Goal: Transaction & Acquisition: Book appointment/travel/reservation

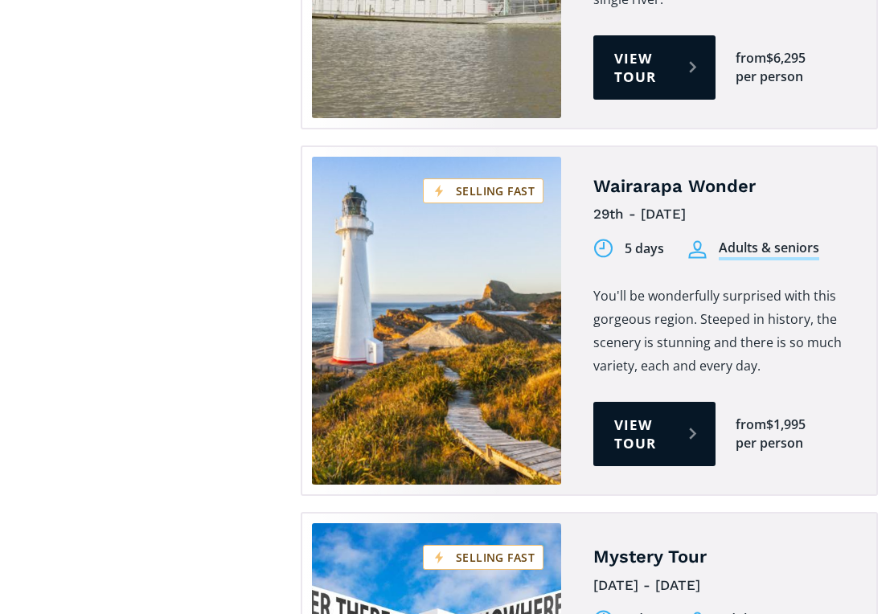
scroll to position [4120, 0]
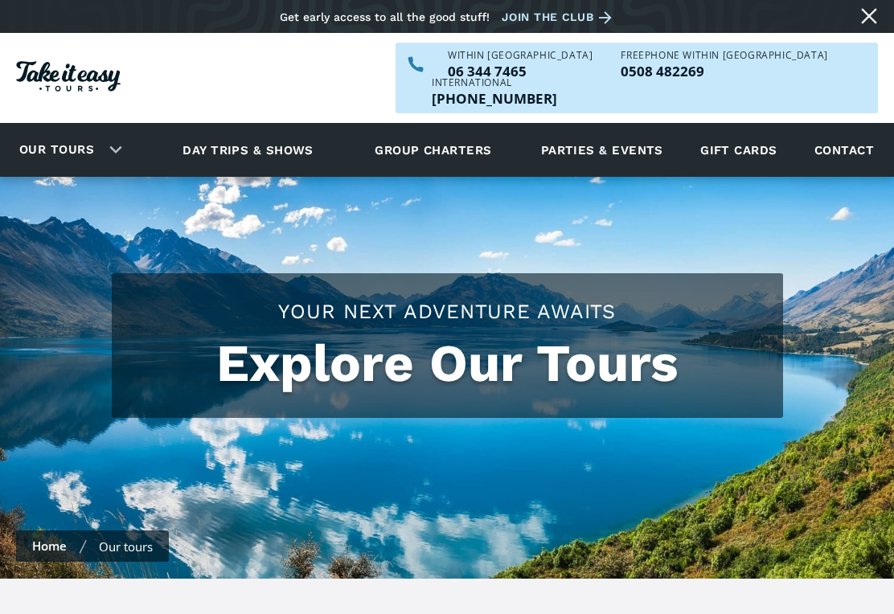
scroll to position [24, 0]
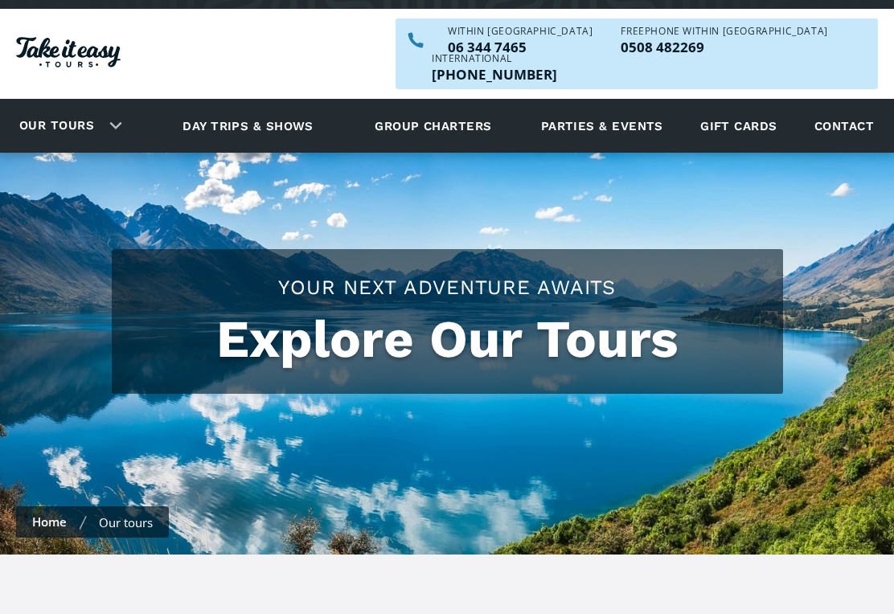
click at [119, 105] on div "Our tours" at bounding box center [67, 126] width 134 height 44
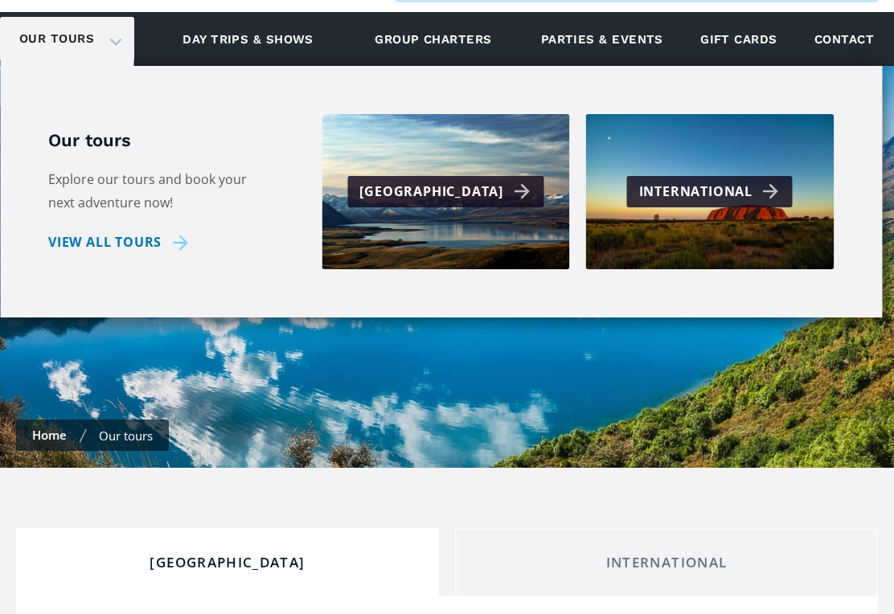
scroll to position [120, 0]
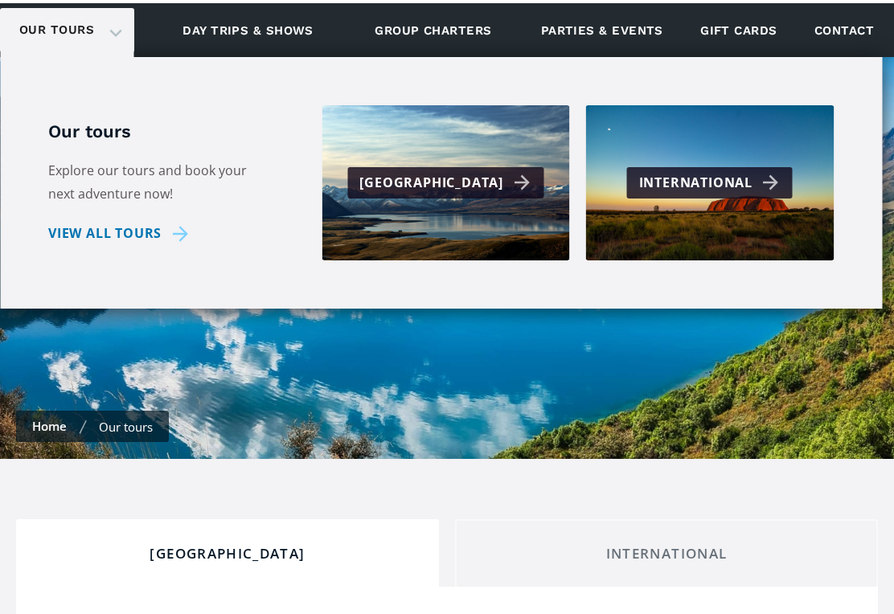
click at [505, 171] on div "[GEOGRAPHIC_DATA]" at bounding box center [447, 182] width 176 height 23
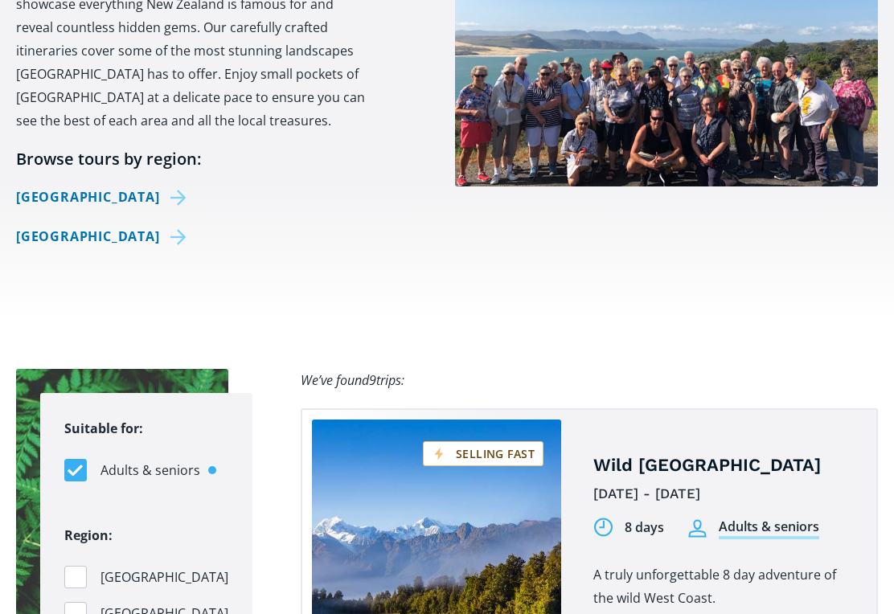
scroll to position [866, 0]
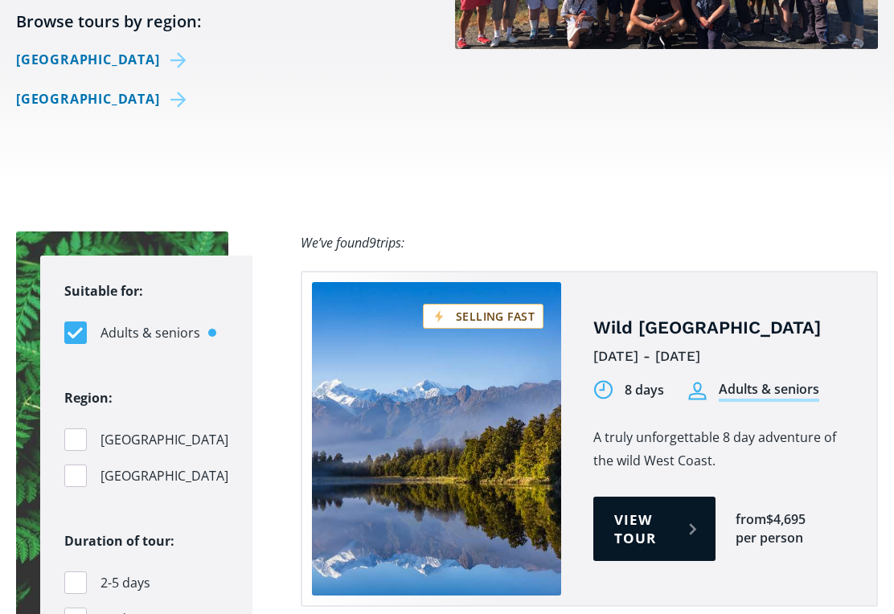
click at [623, 497] on link "View tour" at bounding box center [654, 529] width 122 height 64
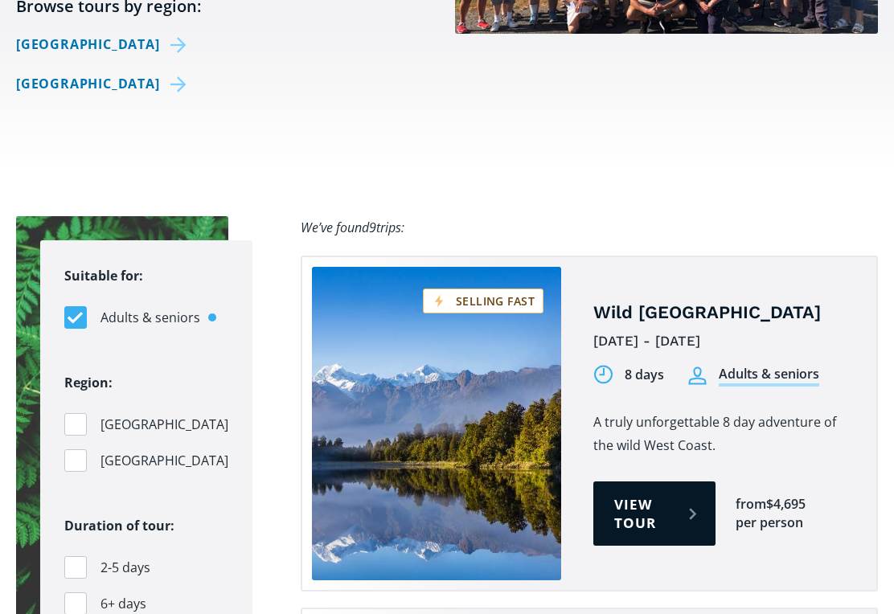
click at [619, 492] on link "View tour" at bounding box center [654, 513] width 122 height 64
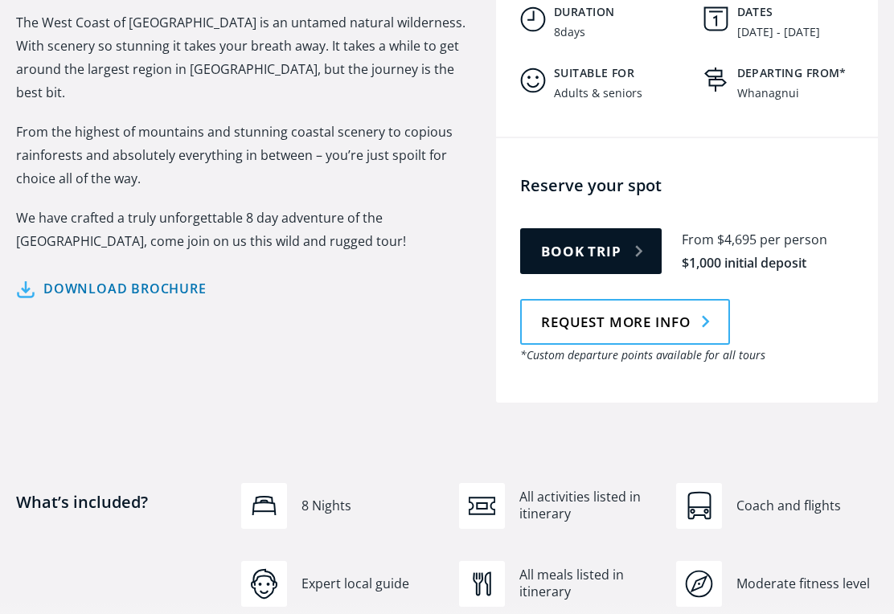
scroll to position [837, 0]
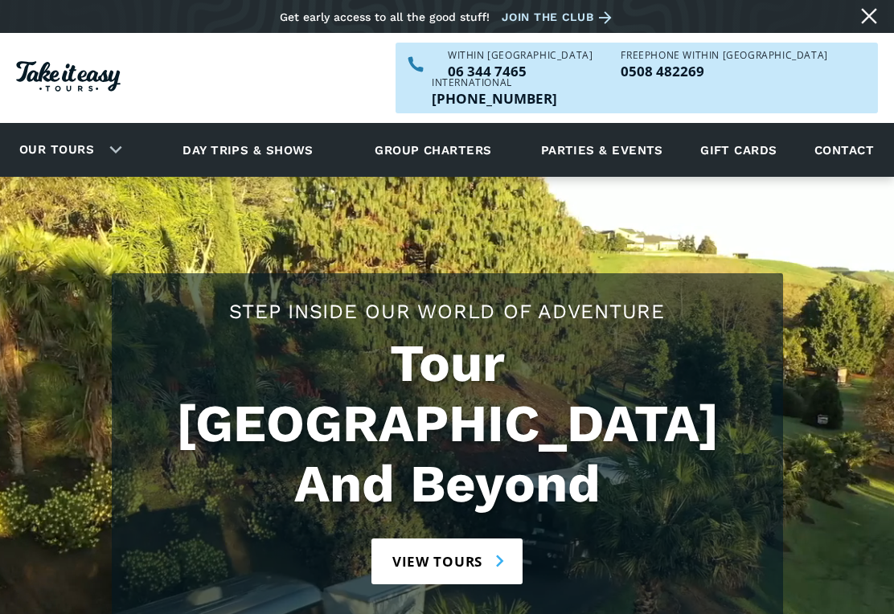
click at [464, 539] on link "View tours" at bounding box center [447, 562] width 152 height 46
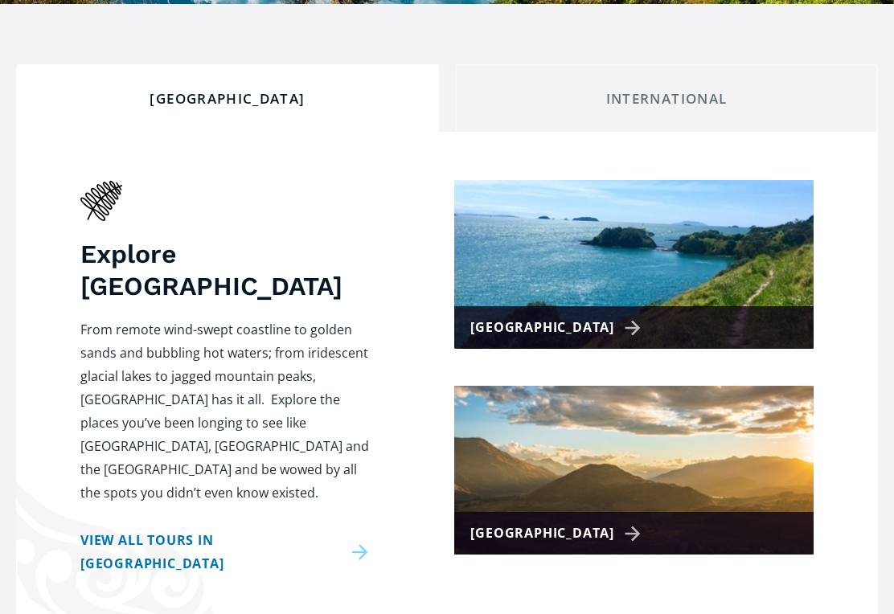
scroll to position [625, 0]
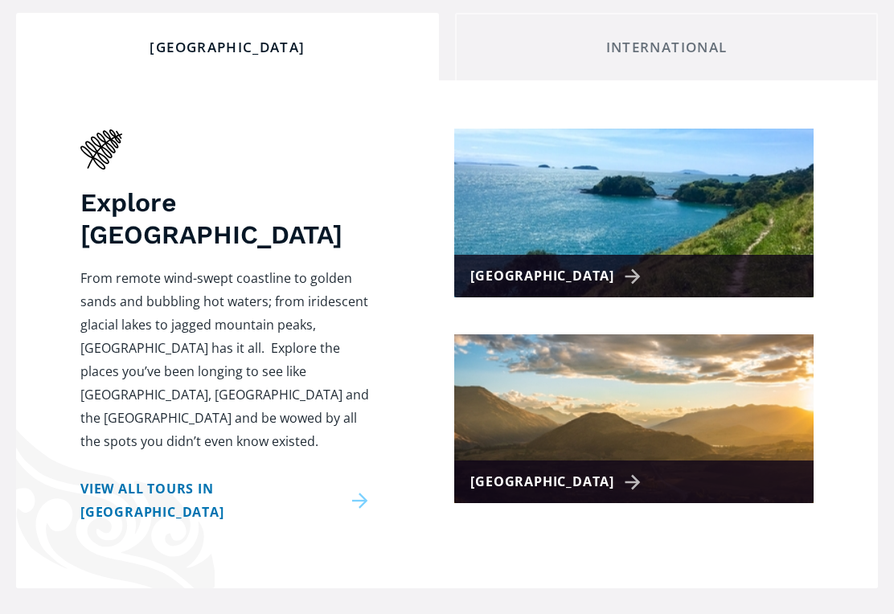
click at [614, 461] on div "[GEOGRAPHIC_DATA]" at bounding box center [633, 482] width 359 height 43
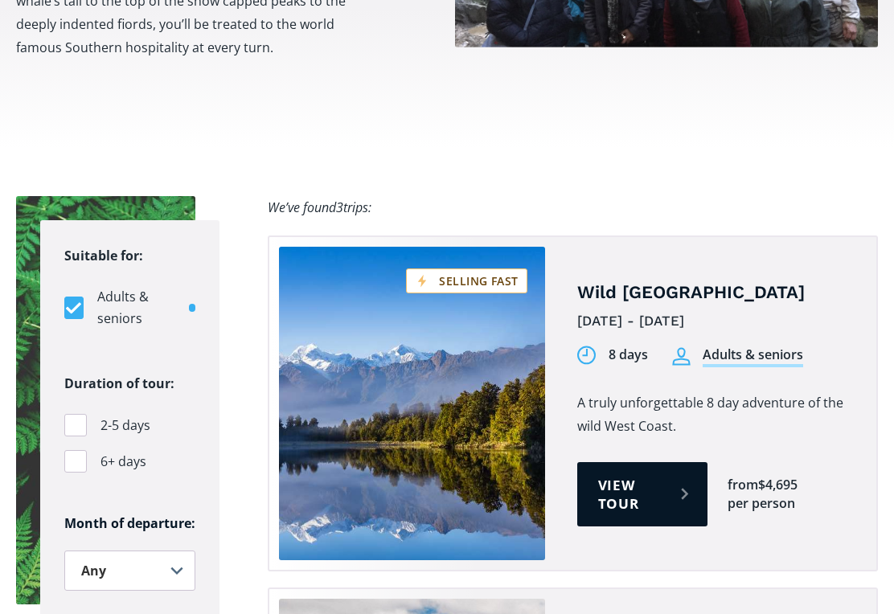
scroll to position [957, 0]
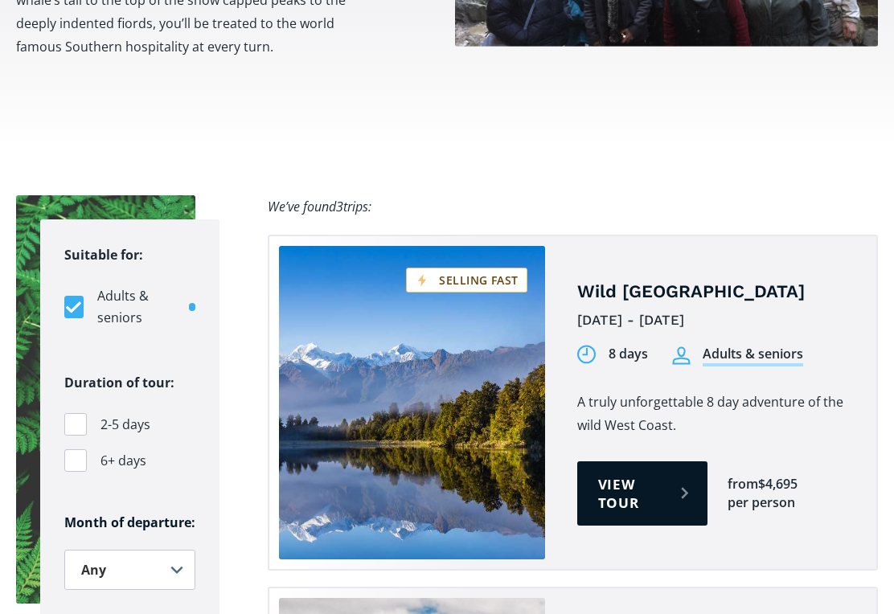
click at [653, 461] on link "View tour" at bounding box center [642, 493] width 130 height 64
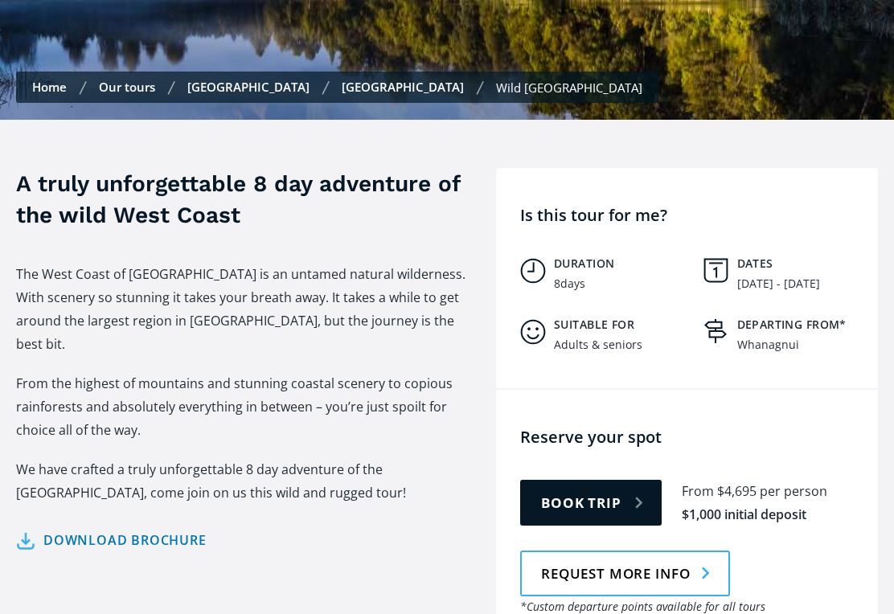
scroll to position [1228, 0]
